Goal: Task Accomplishment & Management: Use online tool/utility

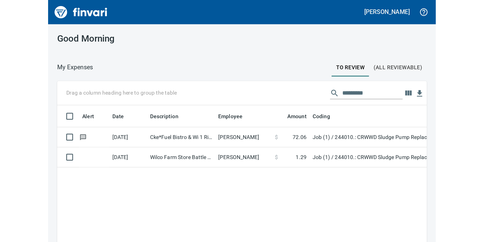
scroll to position [182, 464]
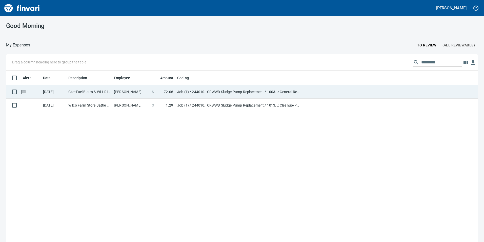
click at [174, 91] on td "$ 72.06" at bounding box center [162, 91] width 25 height 13
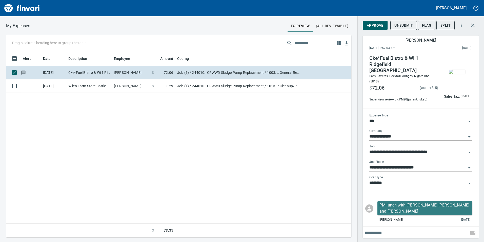
scroll to position [182, 342]
click at [457, 70] on img "button" at bounding box center [457, 72] width 16 height 4
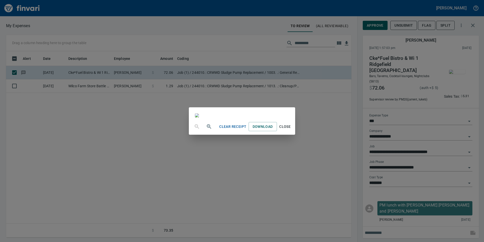
scroll to position [0, 0]
click at [291, 130] on span "Close" at bounding box center [285, 126] width 12 height 6
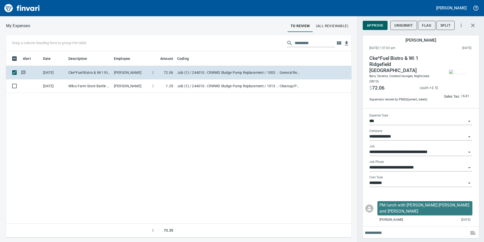
click at [419, 160] on div "**********" at bounding box center [420, 165] width 103 height 11
click at [415, 165] on input "**********" at bounding box center [417, 167] width 97 height 7
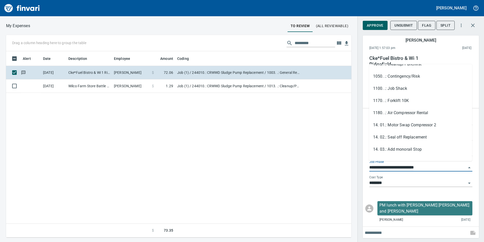
scroll to position [99, 0]
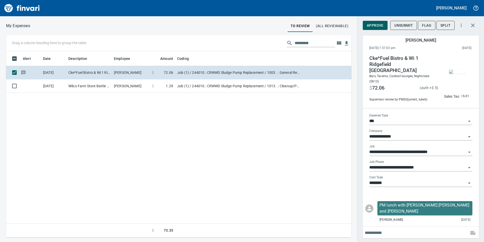
click at [366, 210] on div "PM lunch with [PERSON_NAME] [PERSON_NAME] and [PERSON_NAME] ￼ [PERSON_NAME] [DA…" at bounding box center [420, 211] width 111 height 21
click at [379, 26] on span "Approve" at bounding box center [375, 25] width 17 height 6
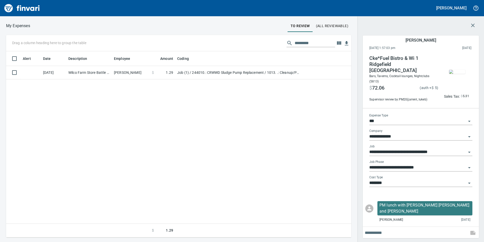
scroll to position [182, 342]
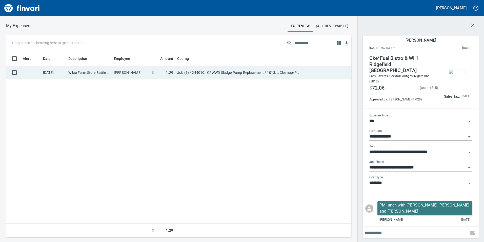
click at [164, 75] on span at bounding box center [160, 72] width 12 height 5
type input "**********"
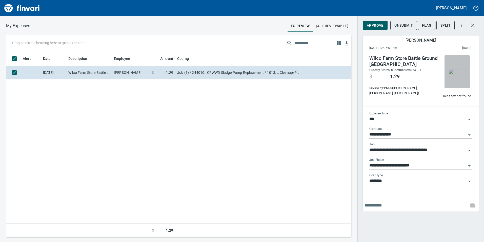
click at [455, 74] on img "button" at bounding box center [457, 72] width 16 height 4
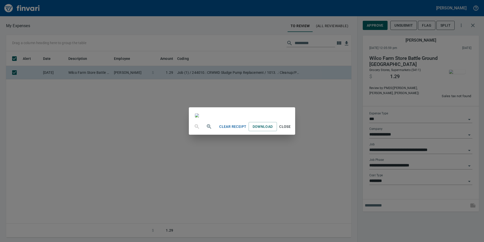
click at [291, 130] on span "Close" at bounding box center [285, 126] width 12 height 6
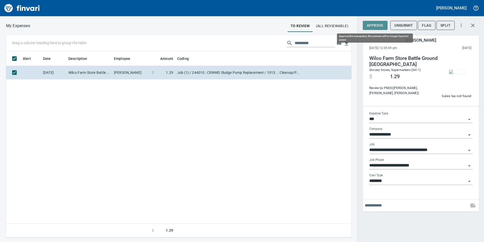
scroll to position [182, 342]
drag, startPoint x: 374, startPoint y: 26, endPoint x: 389, endPoint y: 166, distance: 141.1
click at [389, 166] on div "**********" at bounding box center [421, 114] width 116 height 193
click at [375, 31] on div "Approve Unsubmit Flag Split" at bounding box center [421, 27] width 116 height 18
click at [375, 29] on button "Approve" at bounding box center [375, 25] width 25 height 9
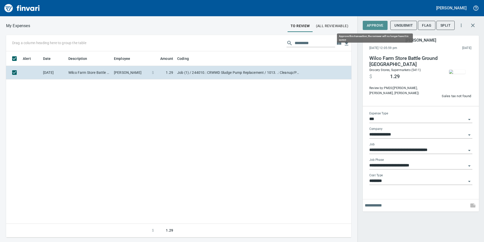
scroll to position [0, 0]
